Goal: Information Seeking & Learning: Learn about a topic

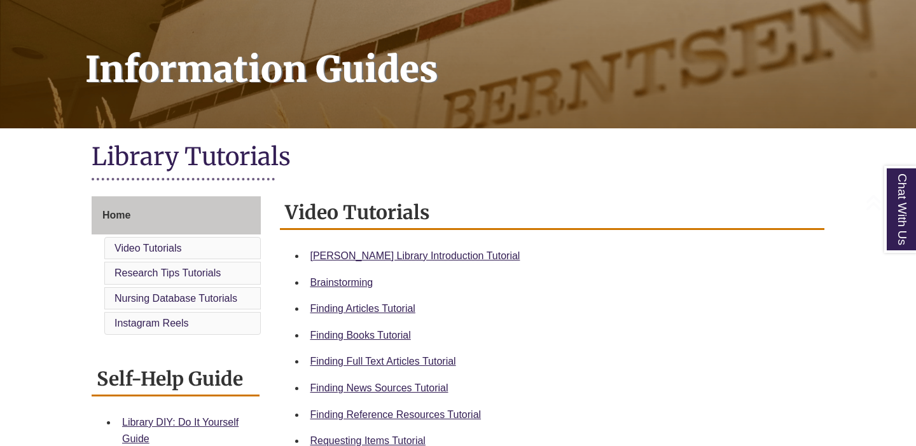
scroll to position [176, 0]
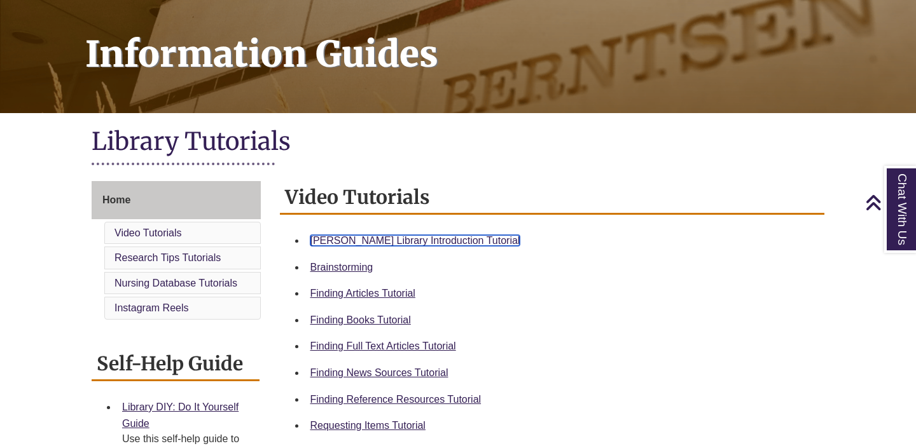
click at [383, 240] on link "Berntsen Library Introduction Tutorial" at bounding box center [415, 240] width 210 height 11
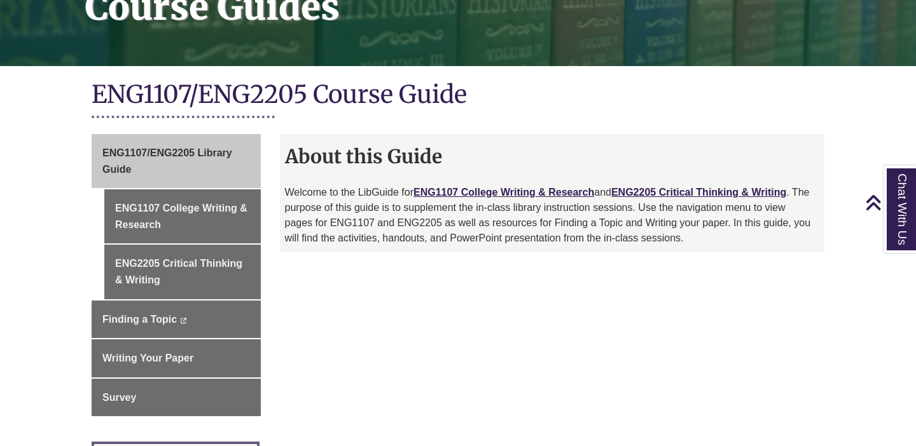
scroll to position [224, 0]
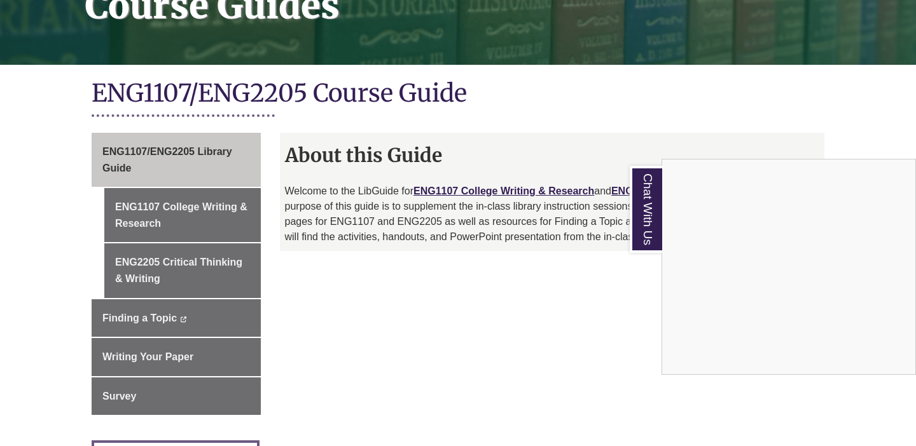
click at [175, 219] on div "Chat With Us" at bounding box center [458, 223] width 916 height 446
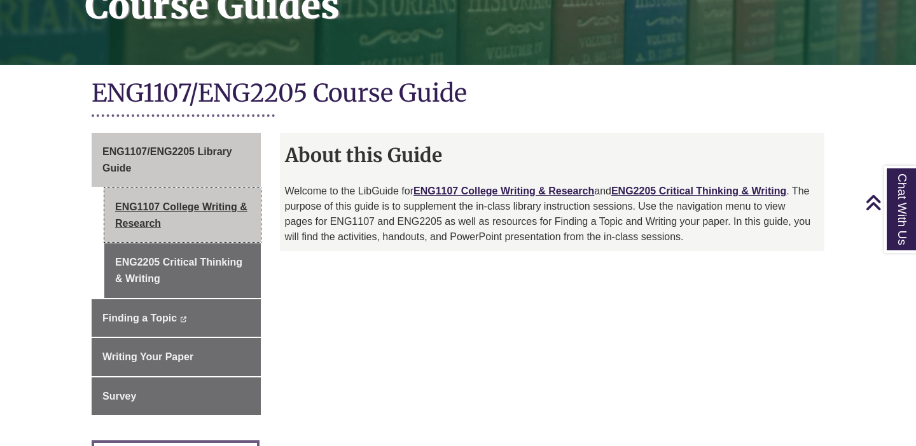
click at [174, 207] on link "ENG1107 College Writing & Research" at bounding box center [182, 215] width 156 height 54
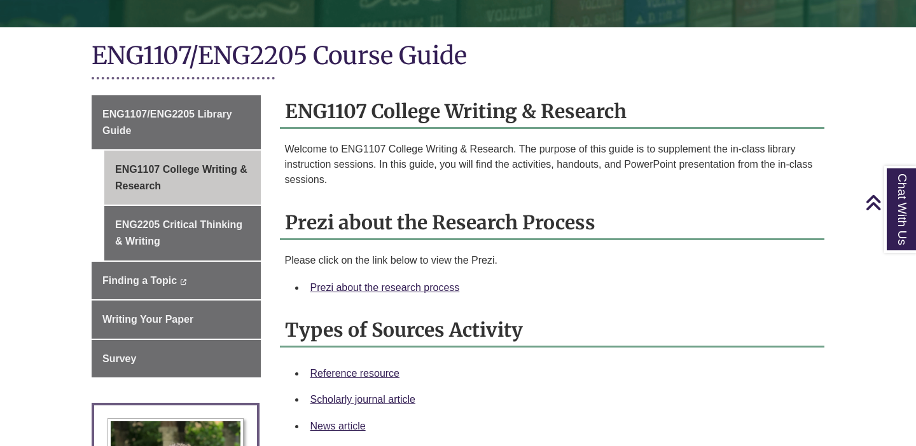
scroll to position [261, 0]
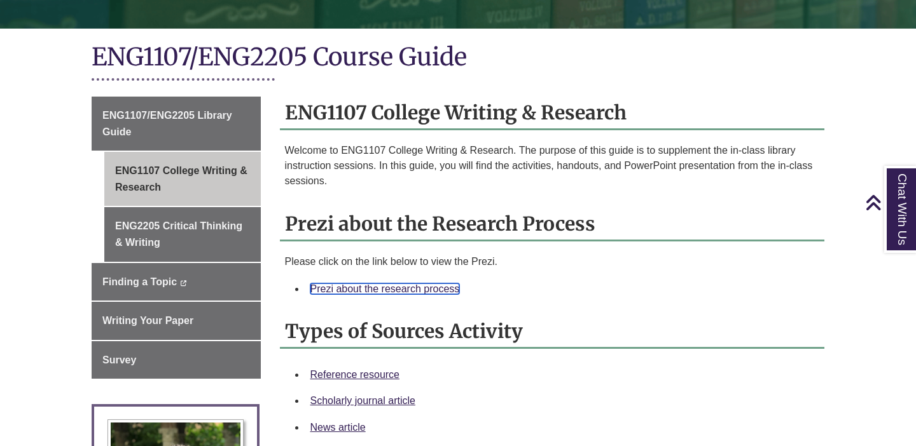
drag, startPoint x: 336, startPoint y: 289, endPoint x: 305, endPoint y: 10, distance: 281.4
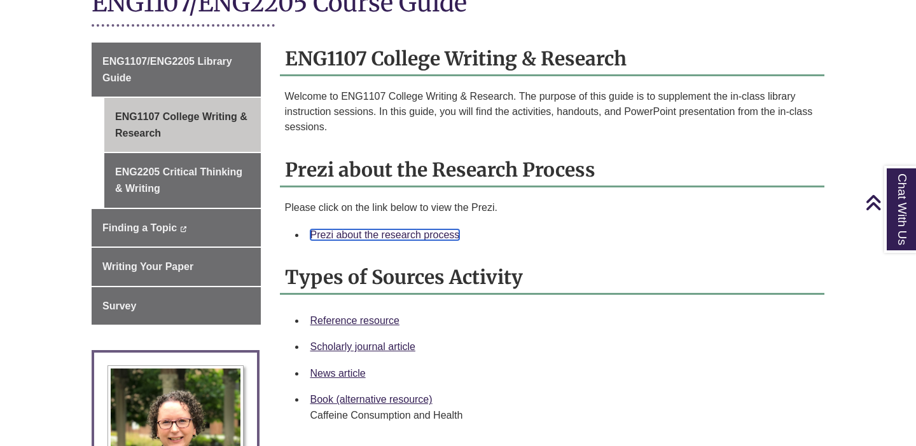
scroll to position [303, 0]
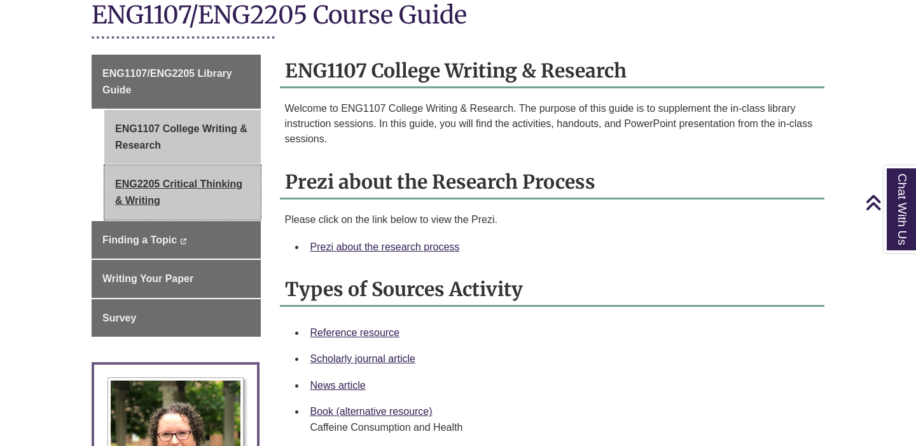
click at [171, 184] on link "ENG2205 Critical Thinking & Writing" at bounding box center [182, 192] width 156 height 54
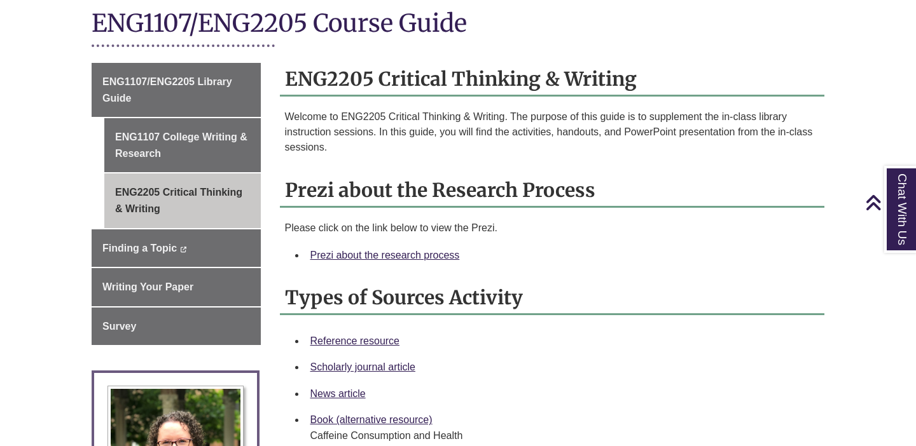
scroll to position [306, 0]
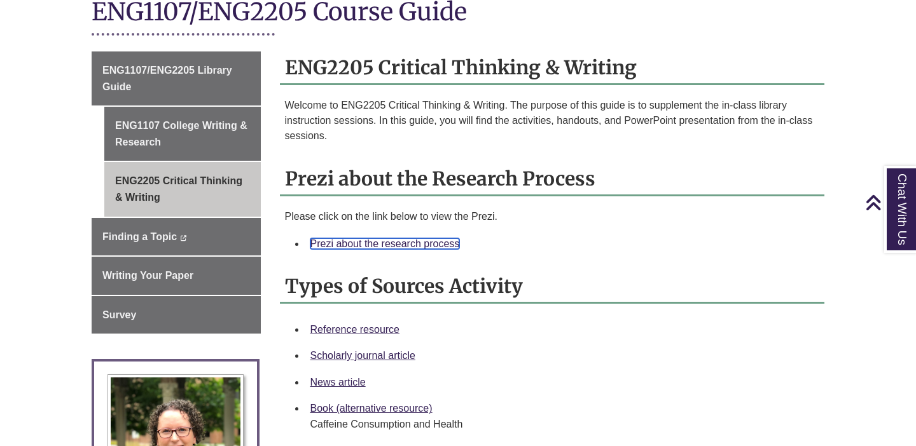
click at [399, 238] on link "Prezi about the research process" at bounding box center [384, 243] width 149 height 11
